Goal: Information Seeking & Learning: Learn about a topic

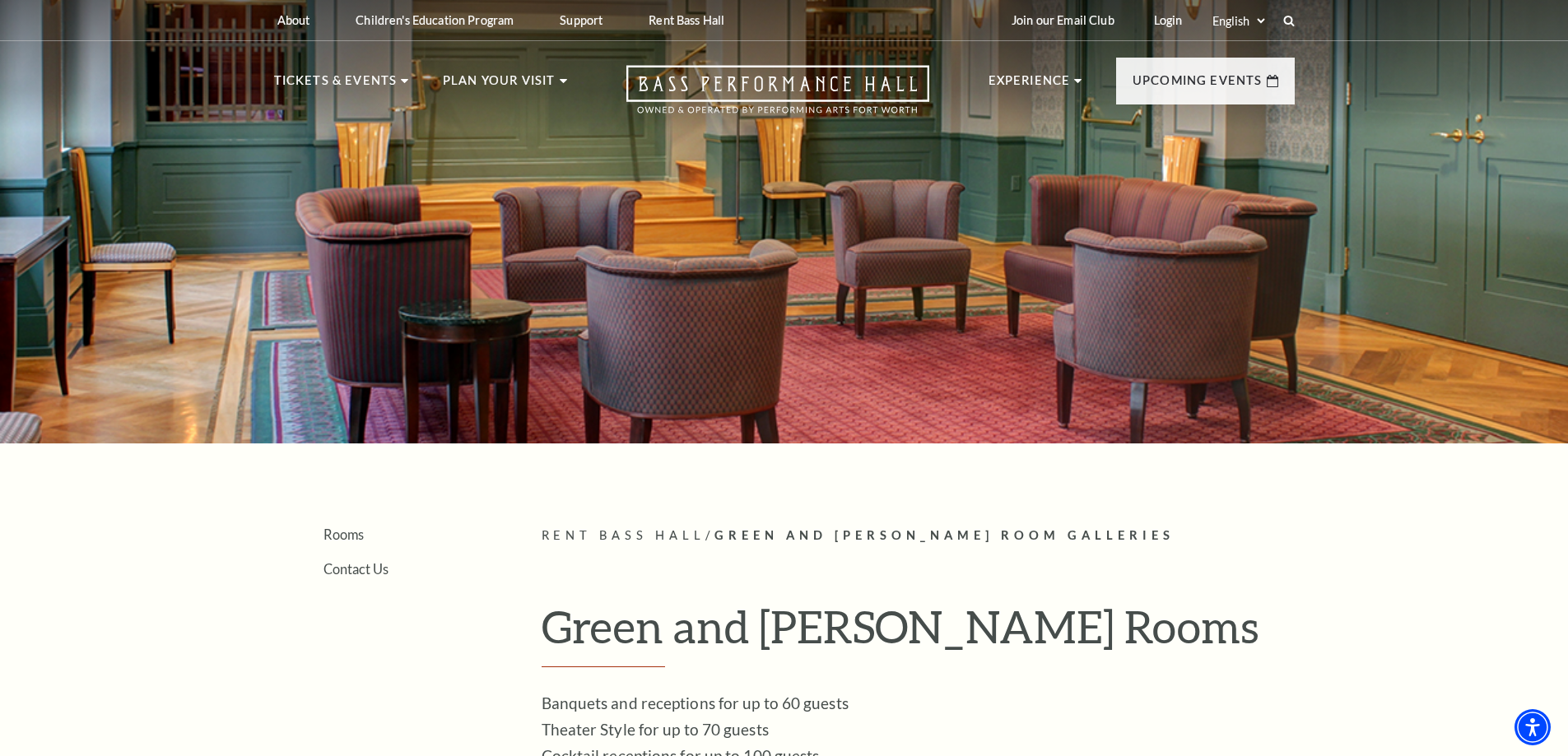
drag, startPoint x: 355, startPoint y: 52, endPoint x: 358, endPoint y: 64, distance: 12.4
click at [355, 52] on nav "Tickets & Events Now On Sale Broadway At The Bass presented by PNC Bank Irwin S…" at bounding box center [784, 86] width 1053 height 89
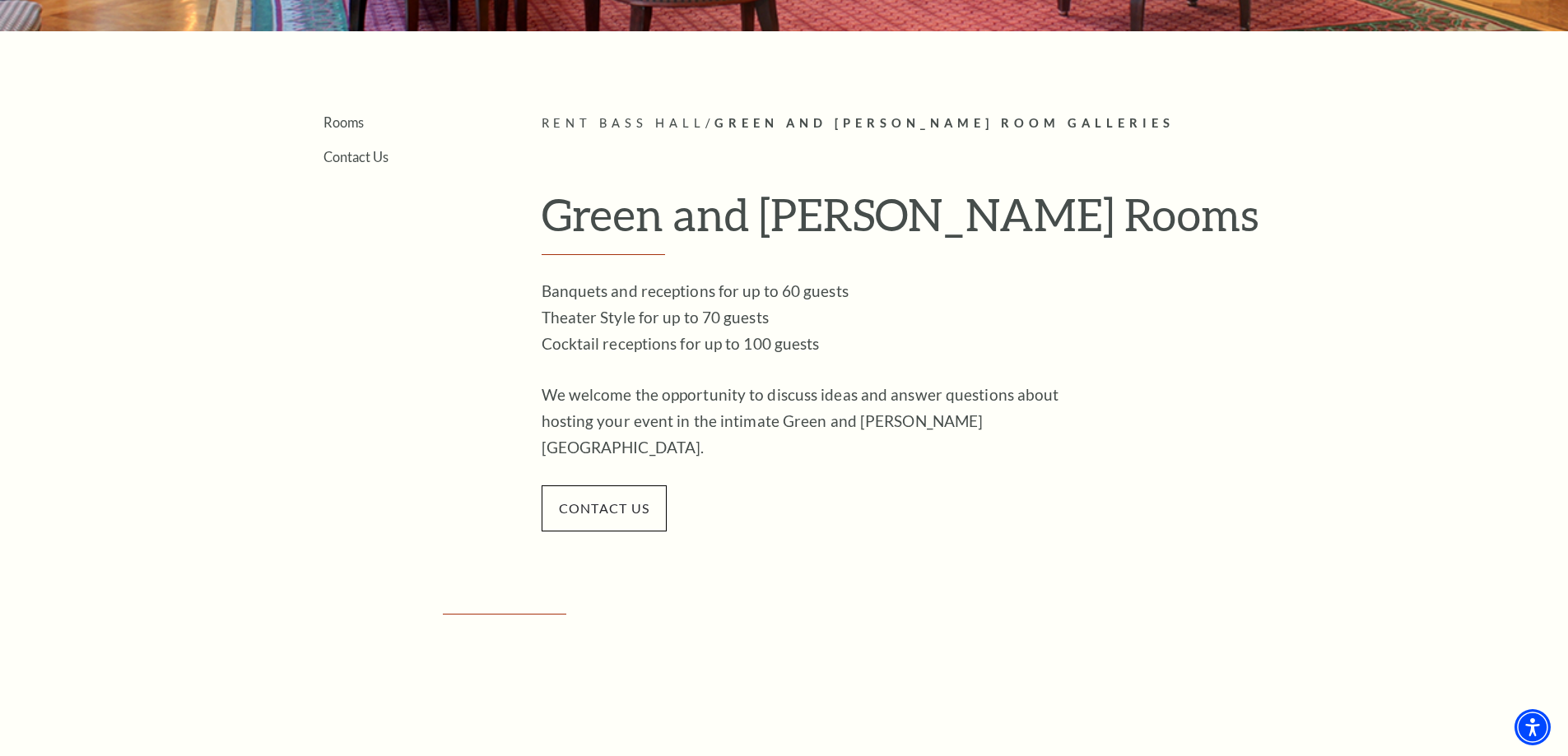
scroll to position [412, 0]
click at [359, 159] on link "Contact Us" at bounding box center [356, 158] width 65 height 15
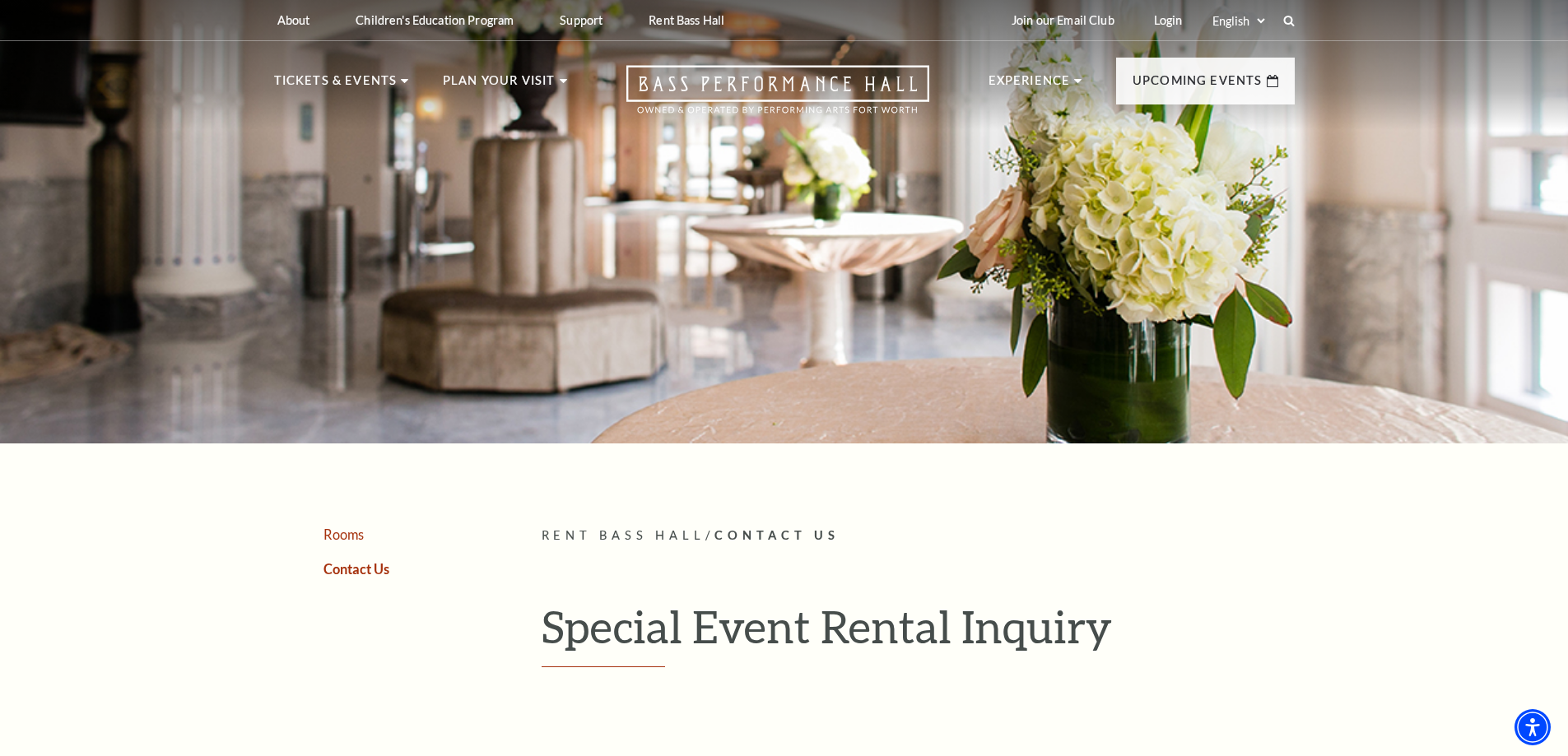
click at [350, 531] on link "Rooms" at bounding box center [343, 534] width 40 height 15
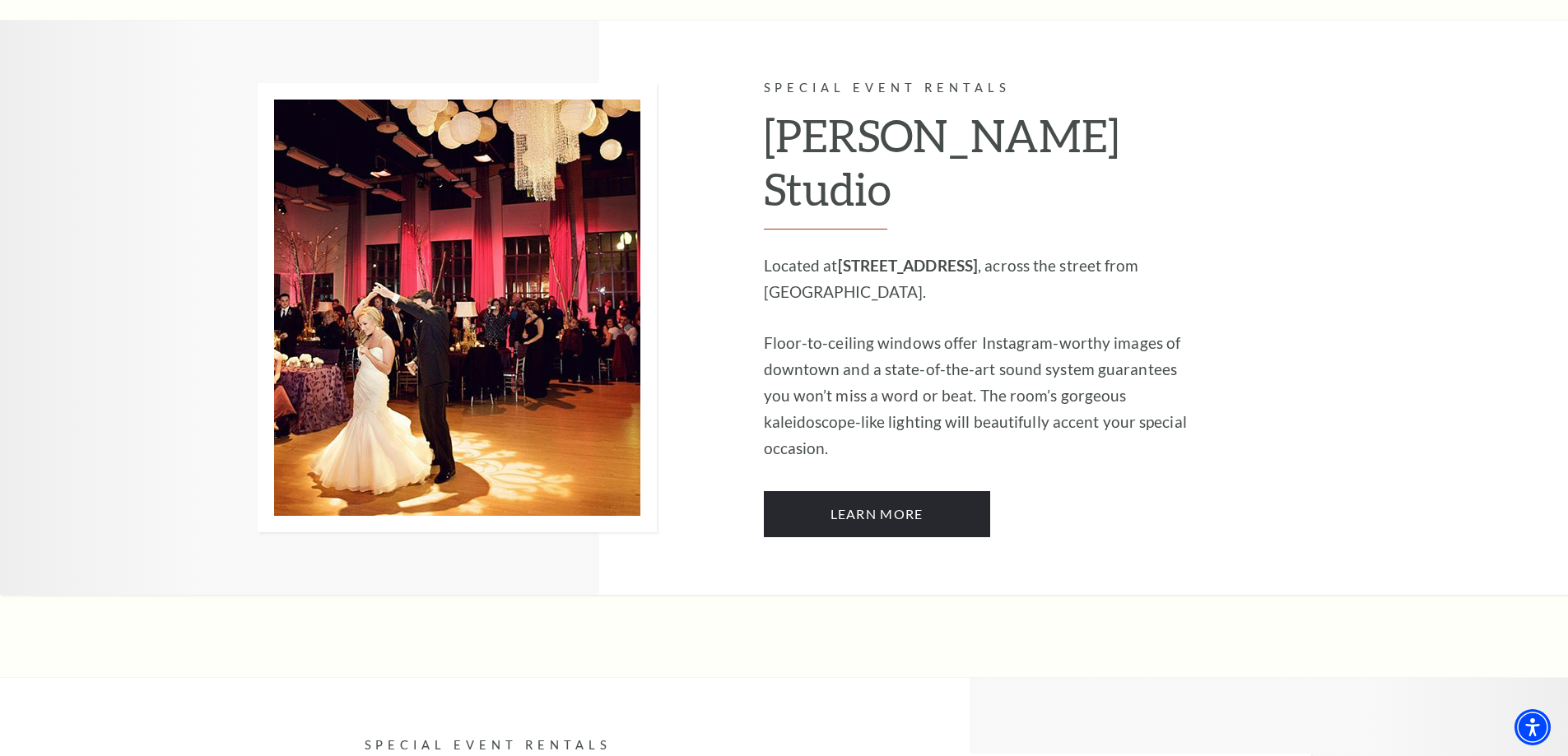
scroll to position [1317, 0]
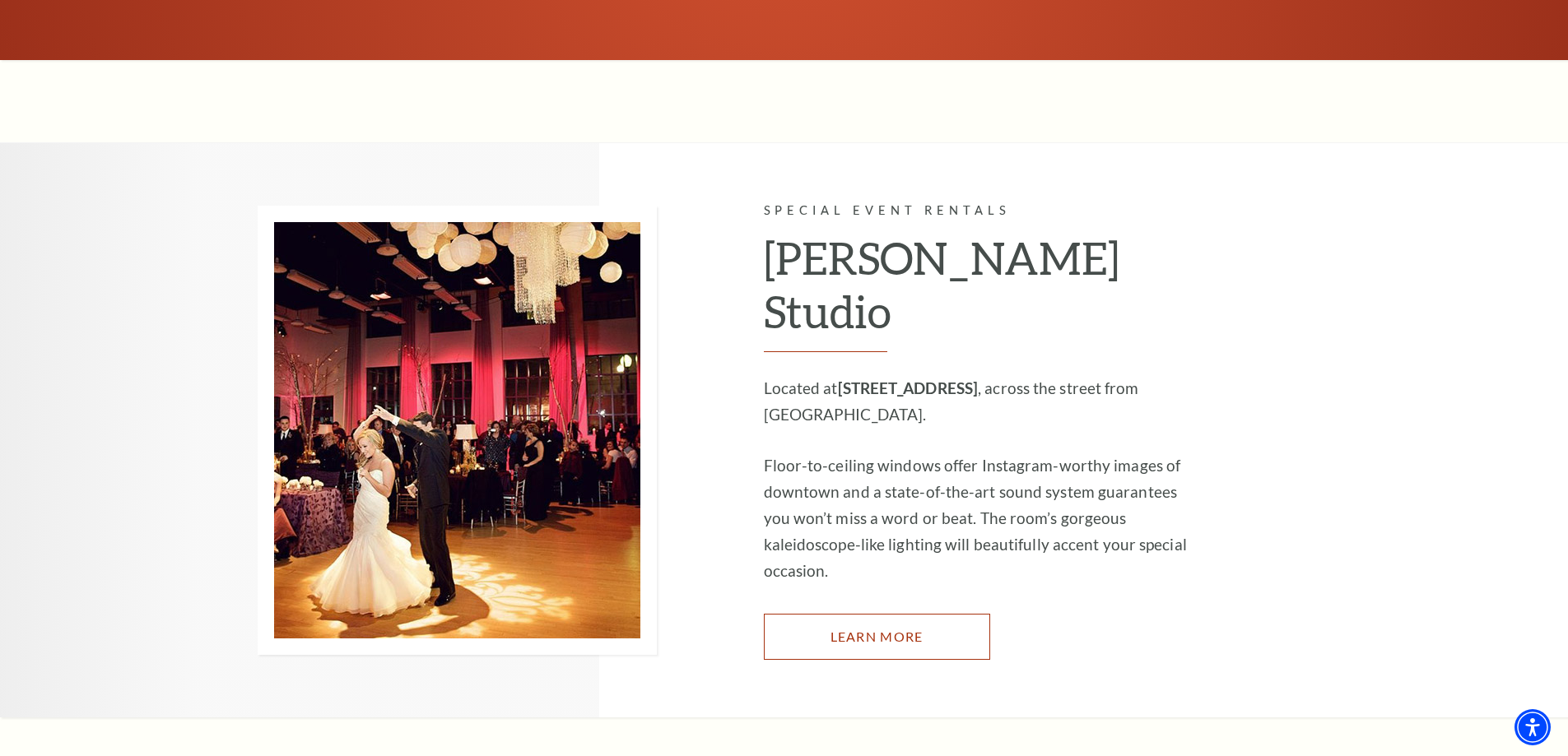
click at [885, 614] on link "Learn More" at bounding box center [877, 637] width 226 height 46
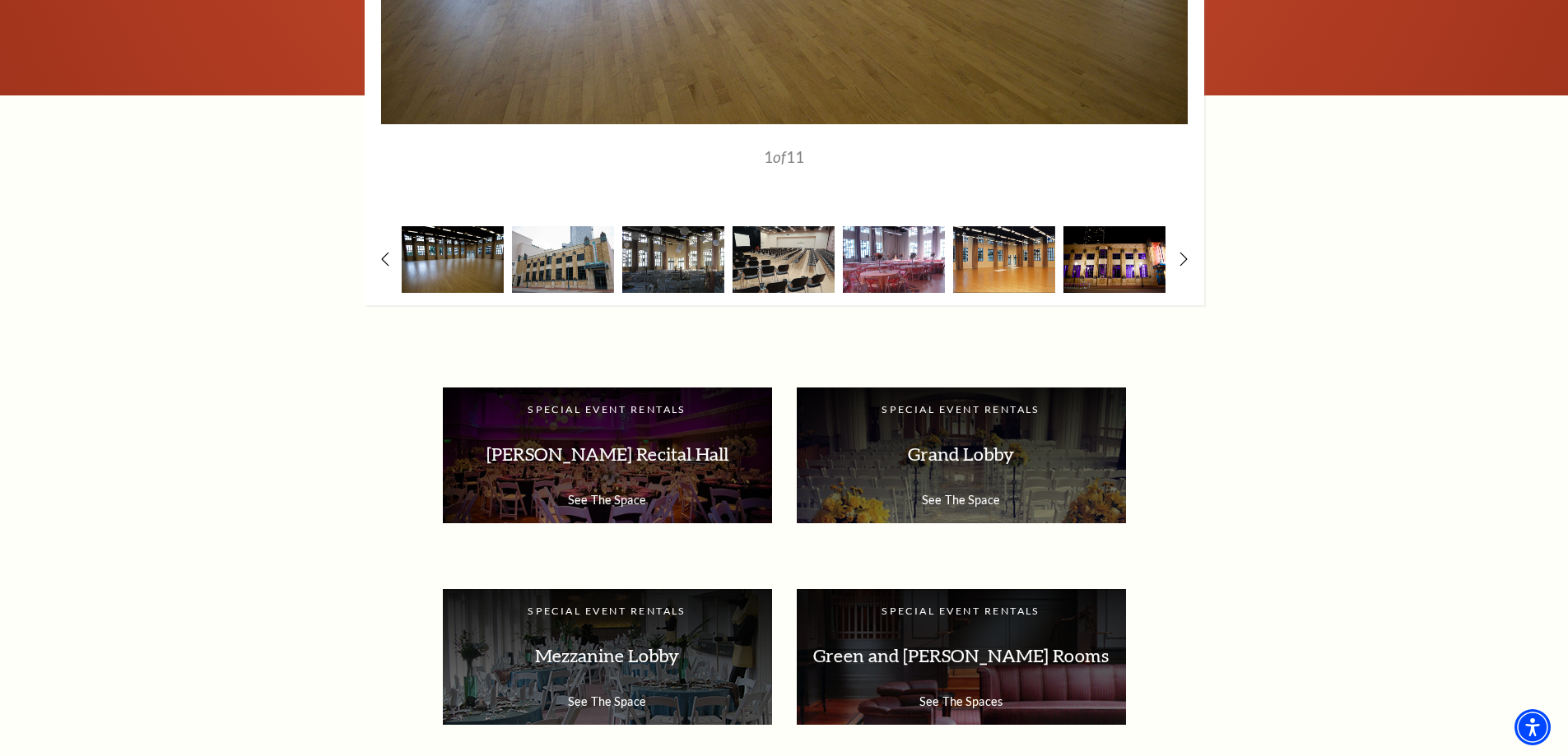
scroll to position [2497, 0]
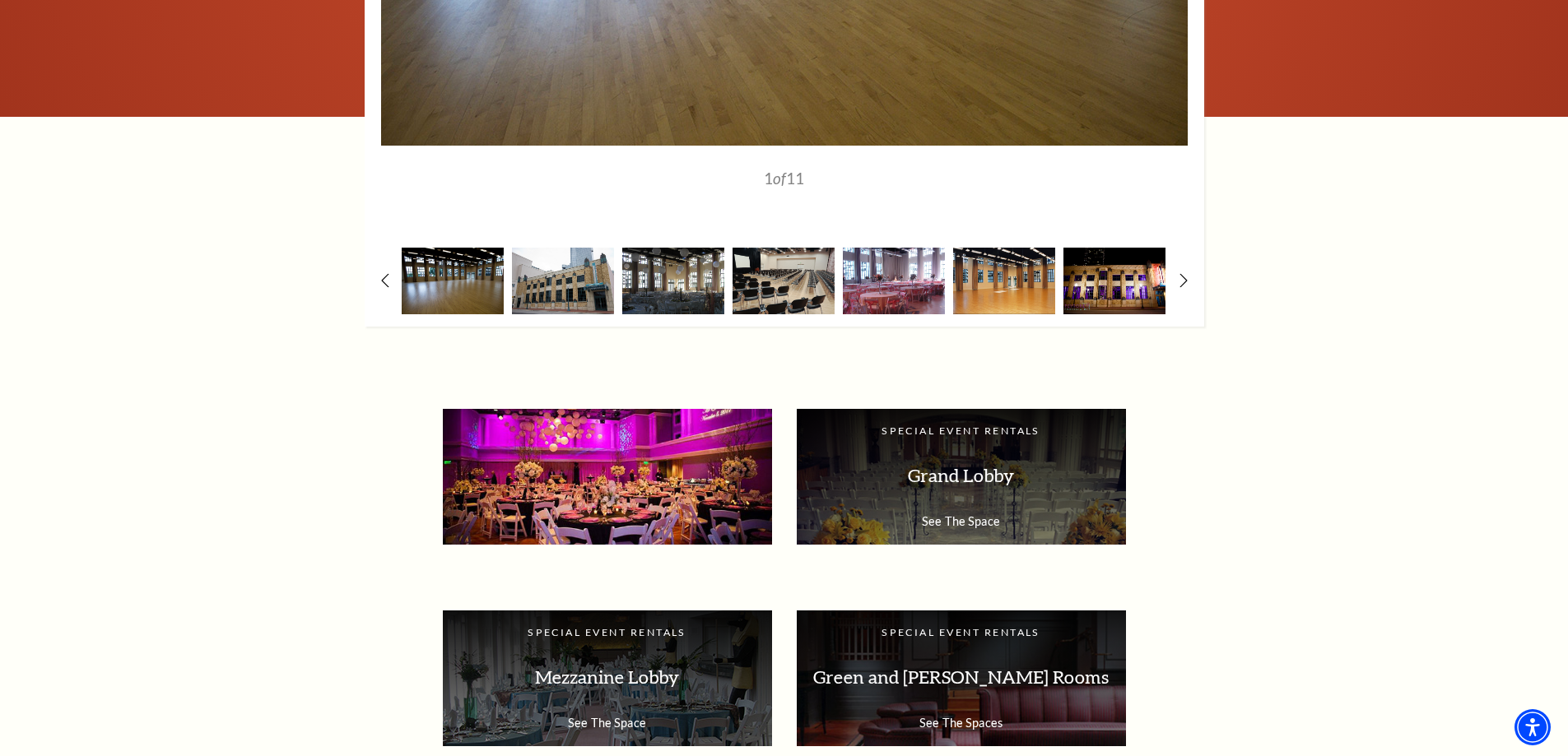
click at [623, 527] on p "See The Space" at bounding box center [607, 521] width 296 height 14
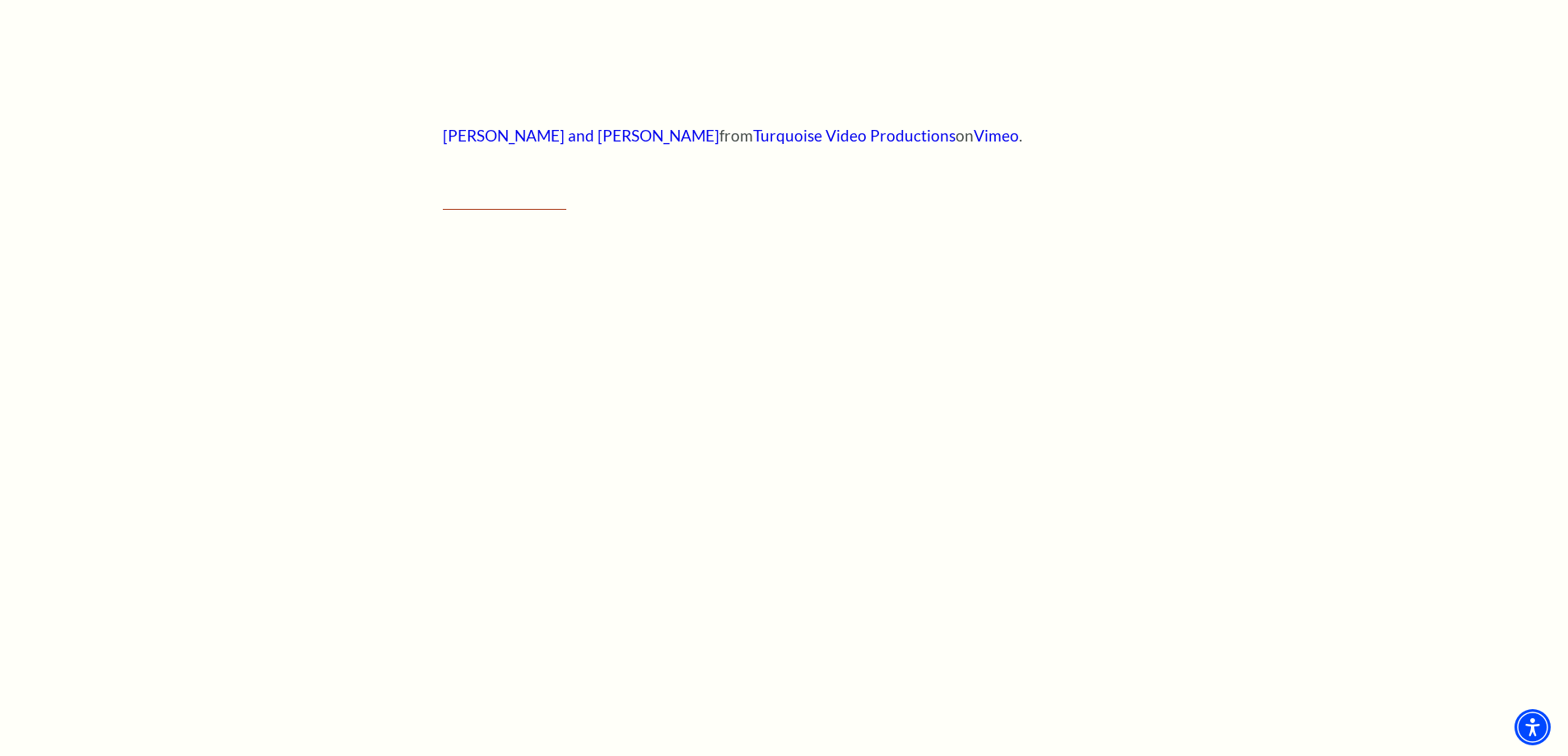
scroll to position [1199, 0]
